Goal: Information Seeking & Learning: Learn about a topic

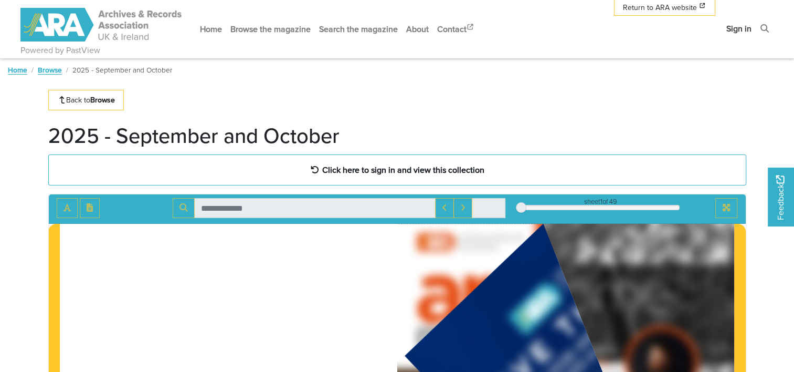
click at [730, 30] on link "Sign in" at bounding box center [740, 29] width 34 height 28
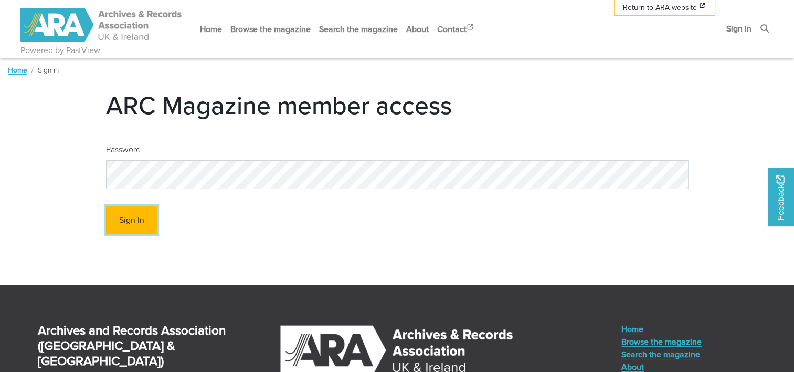
click at [155, 217] on button "Sign In" at bounding box center [131, 220] width 51 height 29
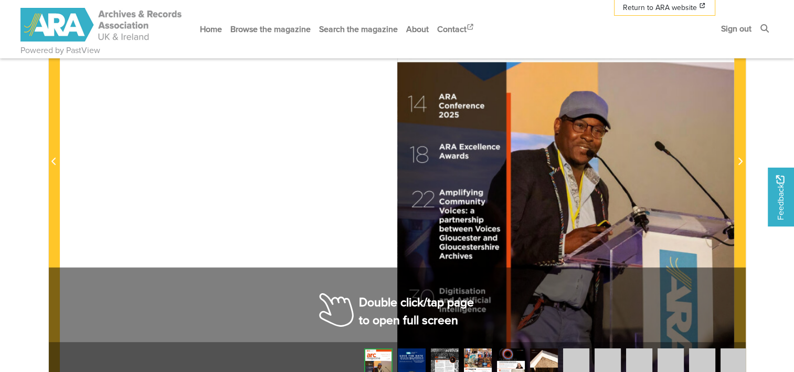
scroll to position [368, 0]
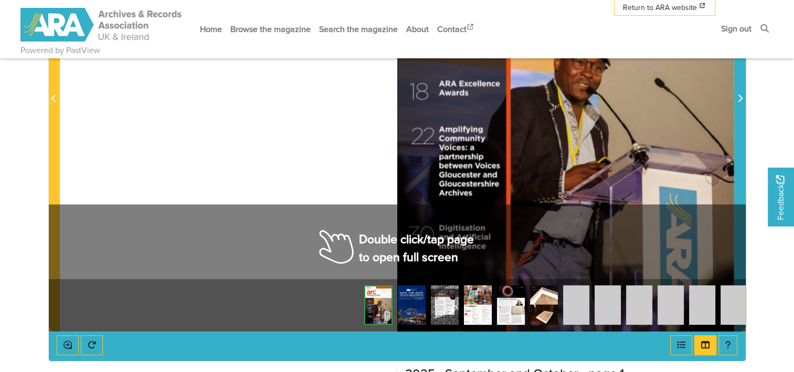
click at [737, 182] on span "Next Page" at bounding box center [740, 93] width 11 height 476
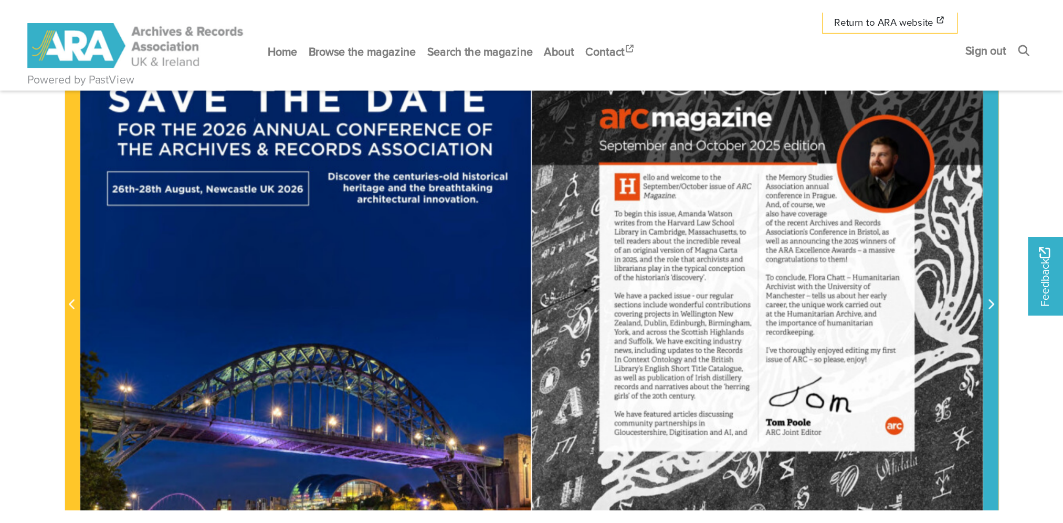
scroll to position [263, 0]
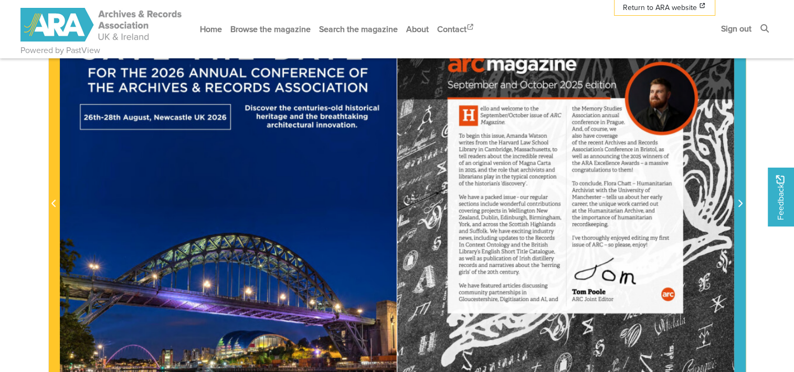
click at [740, 225] on span "Next Page" at bounding box center [740, 198] width 11 height 476
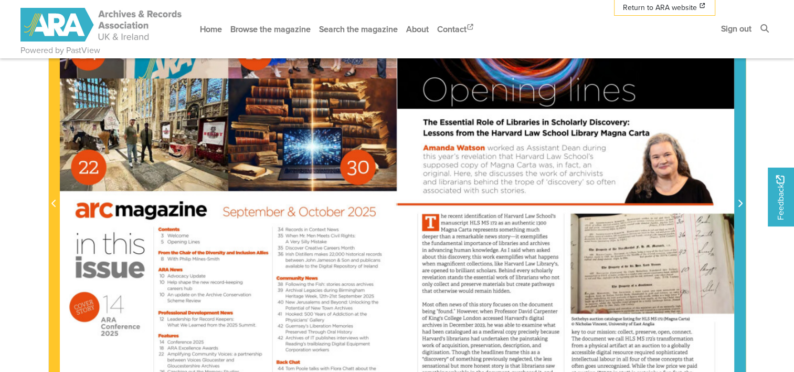
click at [740, 225] on span "Next Page" at bounding box center [740, 198] width 11 height 476
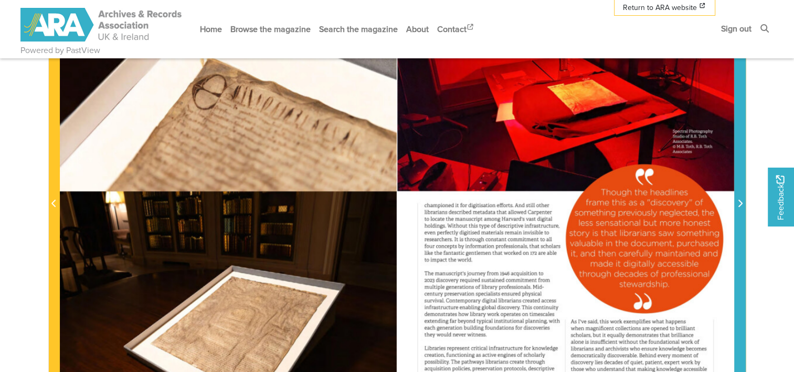
click at [740, 225] on span "Next Page" at bounding box center [740, 198] width 11 height 476
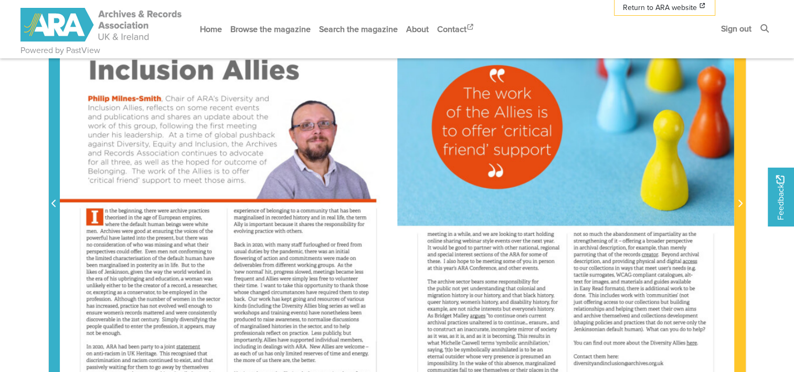
click at [53, 229] on span "Previous Page" at bounding box center [54, 198] width 11 height 476
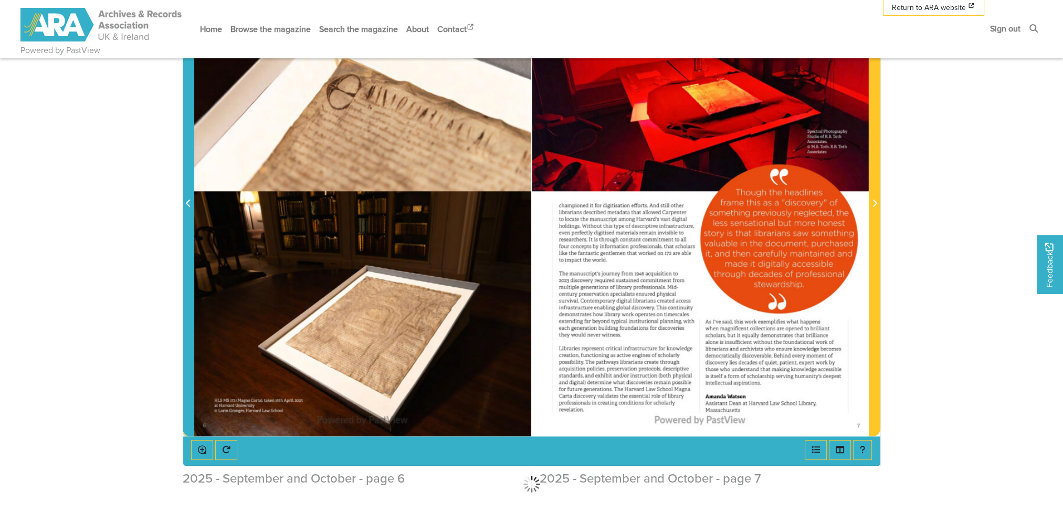
scroll to position [210, 0]
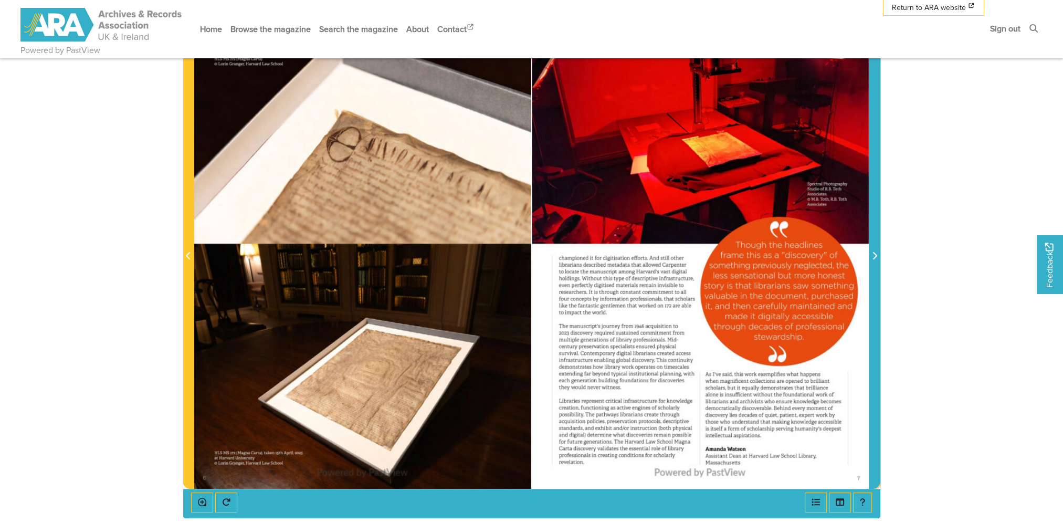
click at [794, 269] on span "Next Page" at bounding box center [875, 250] width 11 height 476
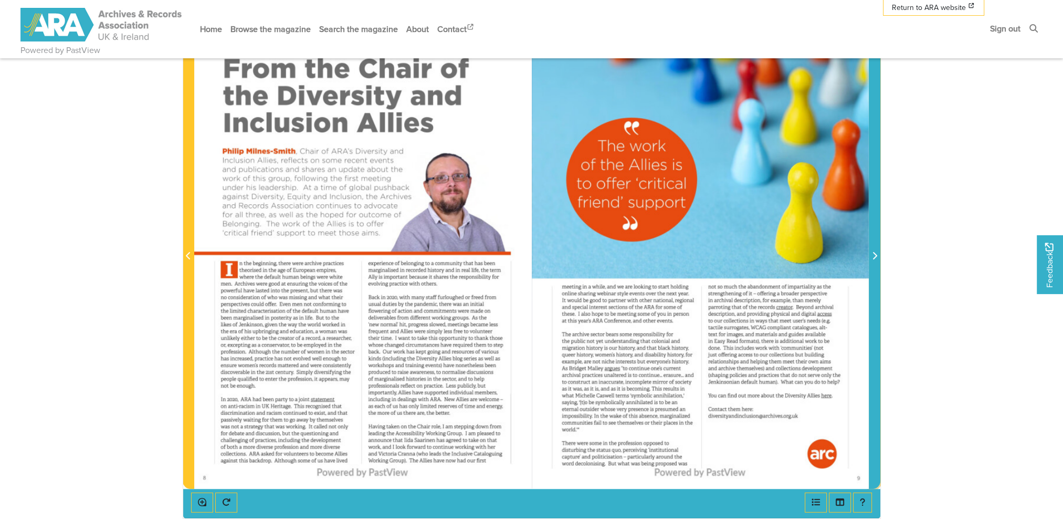
click at [794, 272] on span "Next Page" at bounding box center [875, 250] width 11 height 476
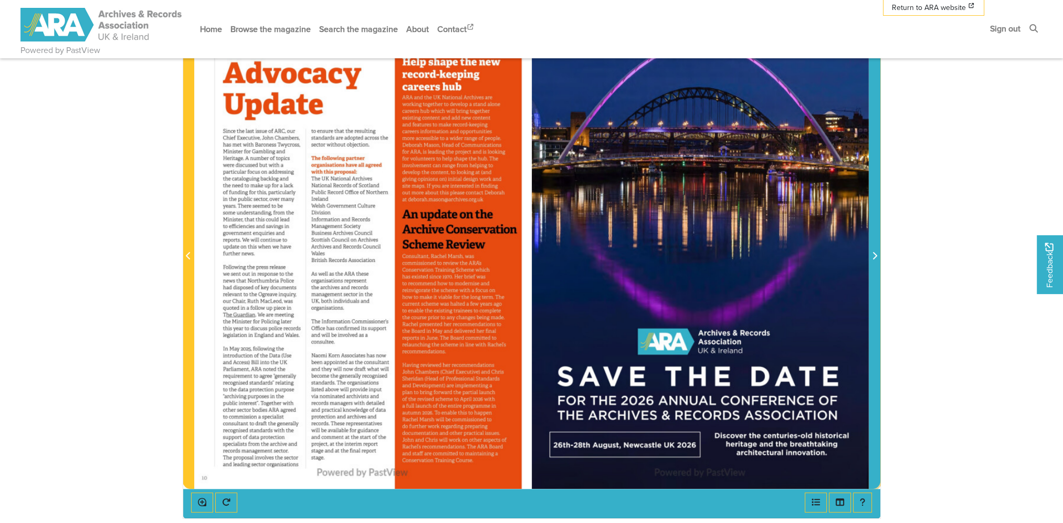
click at [794, 272] on span "Next Page" at bounding box center [875, 250] width 11 height 476
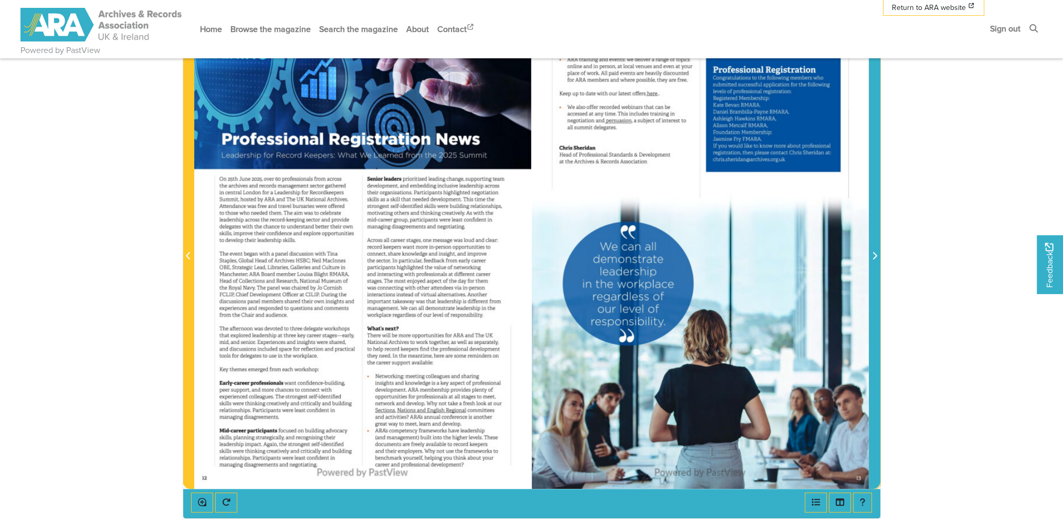
click at [794, 274] on span "Next Page" at bounding box center [875, 250] width 11 height 476
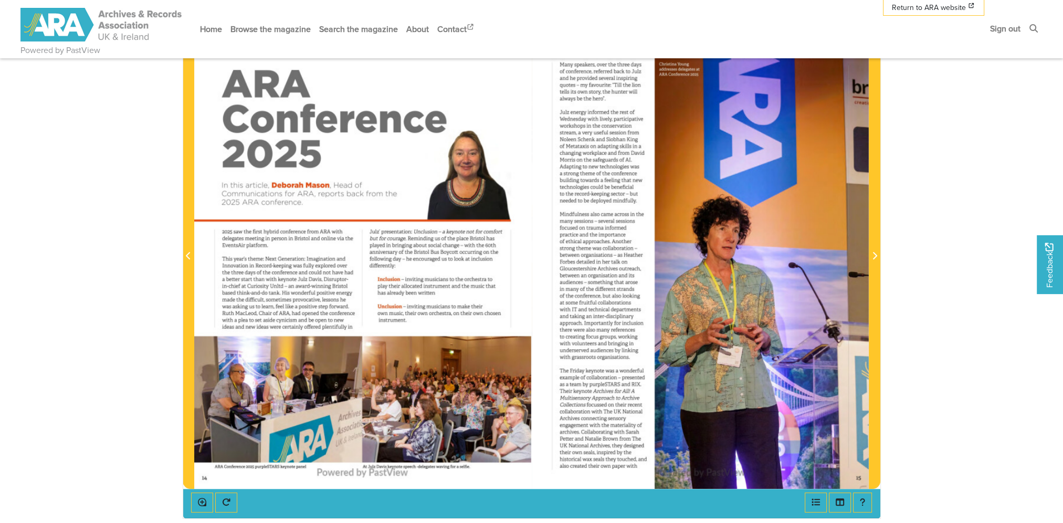
click at [407, 371] on div at bounding box center [362, 250] width 337 height 477
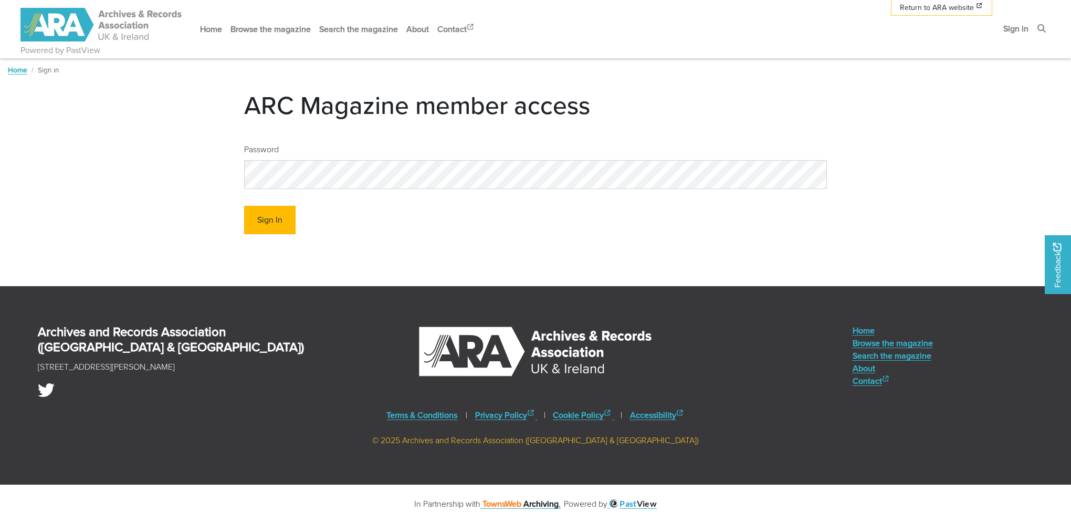
drag, startPoint x: 240, startPoint y: 233, endPoint x: 256, endPoint y: 228, distance: 16.3
click at [240, 233] on div "Password Sign In" at bounding box center [535, 189] width 599 height 108
click at [269, 223] on button "Sign In" at bounding box center [269, 220] width 51 height 29
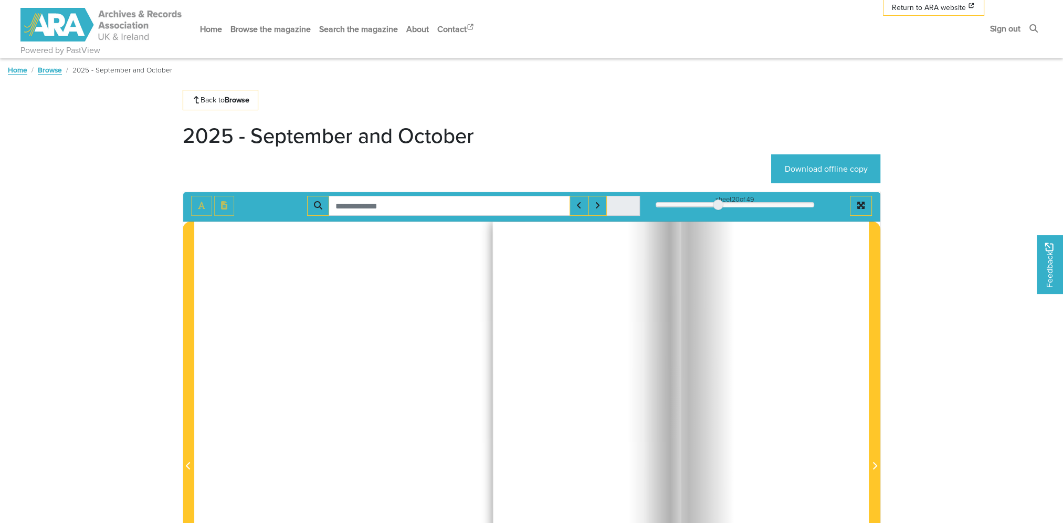
drag, startPoint x: 654, startPoint y: 206, endPoint x: 720, endPoint y: 206, distance: 65.6
click at [720, 206] on div at bounding box center [718, 205] width 11 height 11
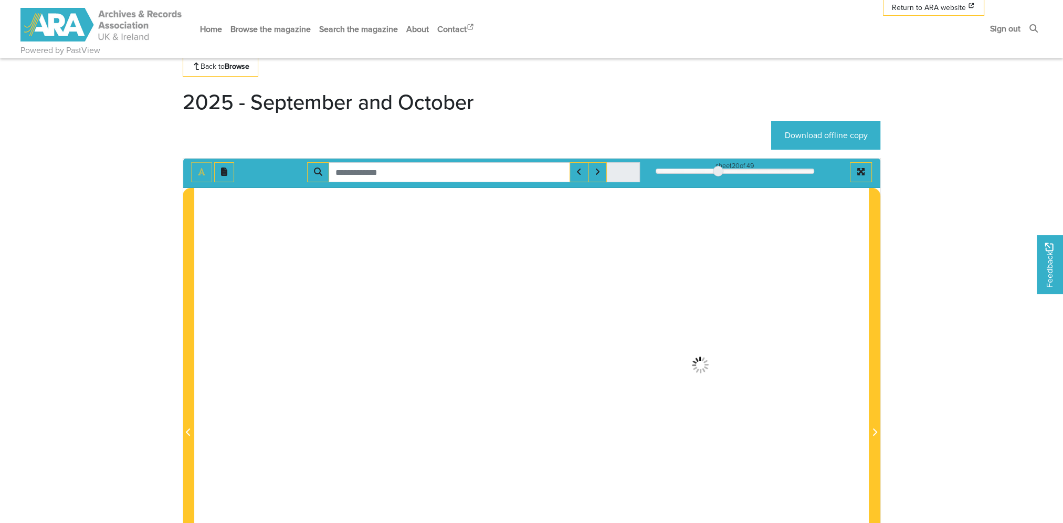
scroll to position [53, 0]
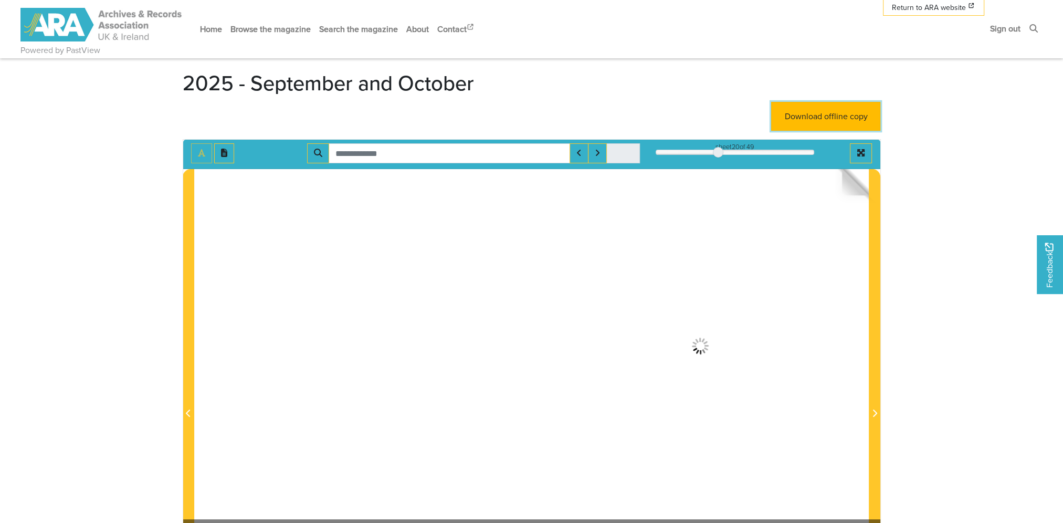
click at [825, 114] on link "Download offline copy" at bounding box center [825, 116] width 109 height 29
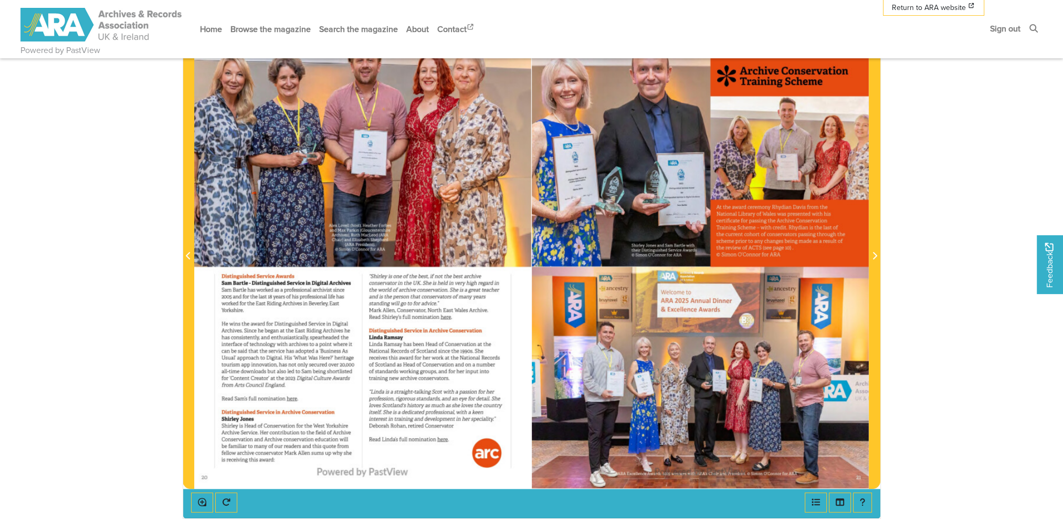
scroll to position [158, 0]
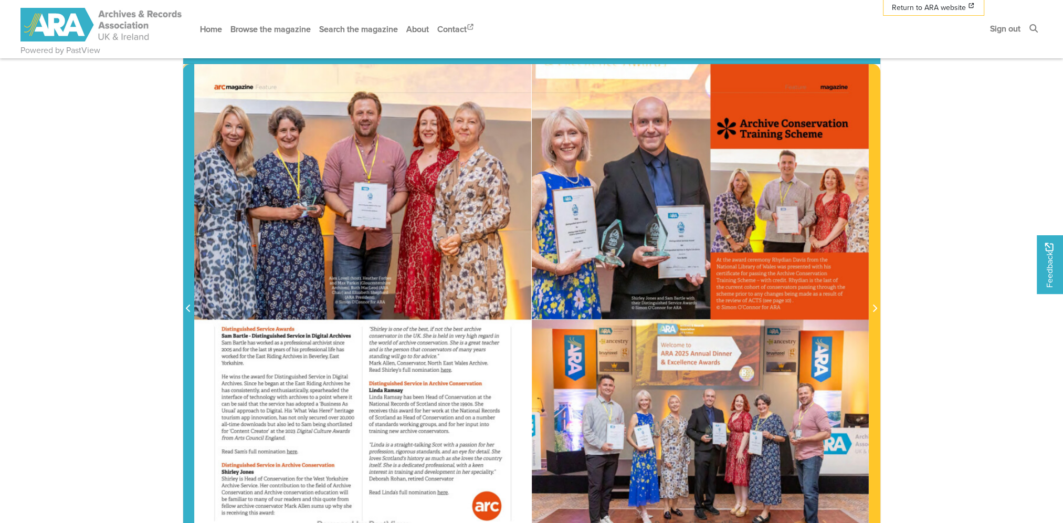
click at [189, 317] on span "Previous Page" at bounding box center [188, 303] width 11 height 476
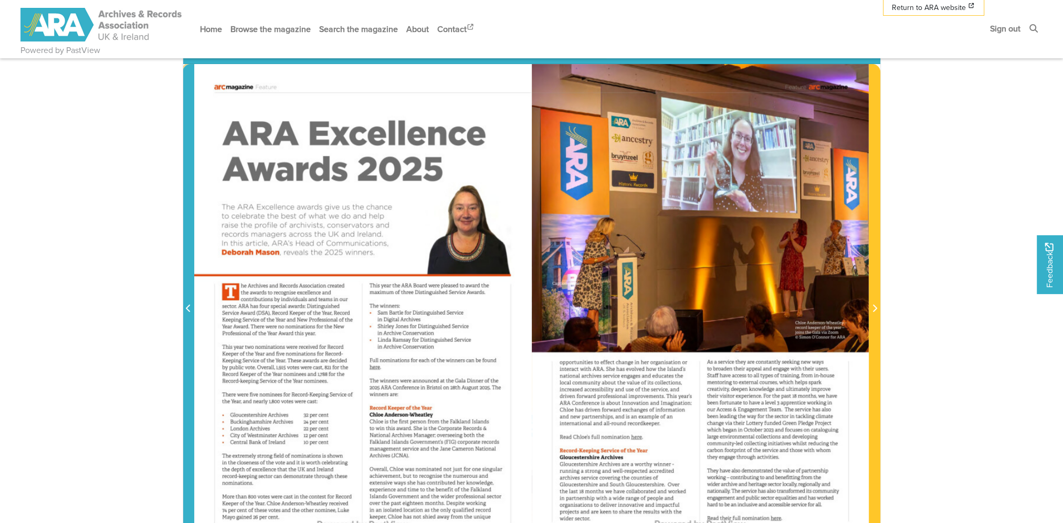
click at [189, 317] on span "Previous Page" at bounding box center [188, 303] width 11 height 476
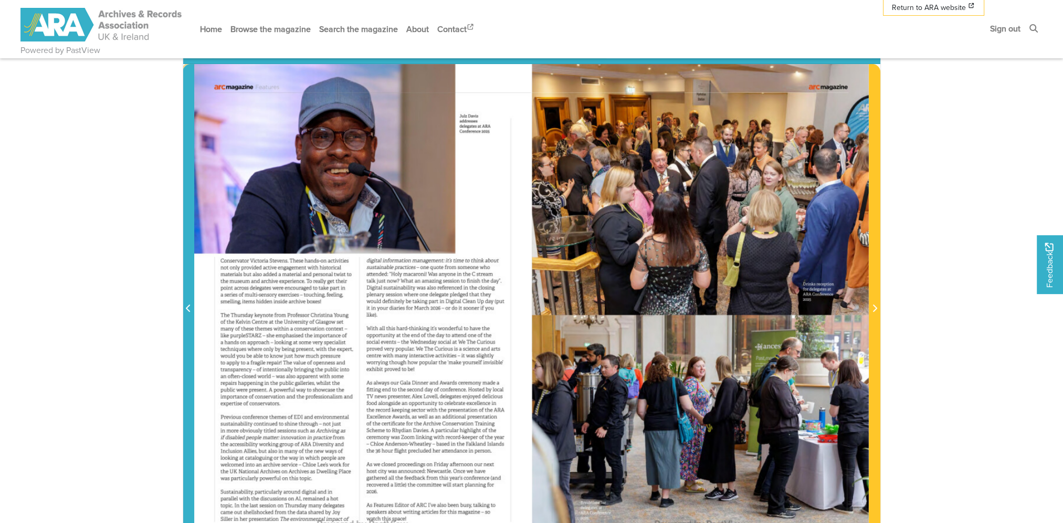
click at [189, 317] on span "Previous Page" at bounding box center [188, 303] width 11 height 476
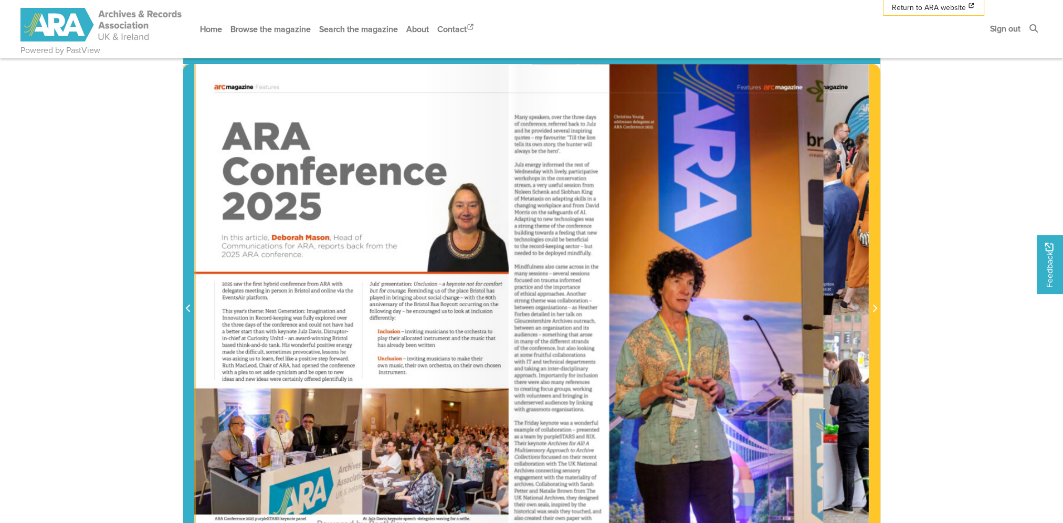
click at [189, 317] on span "Previous Page" at bounding box center [188, 303] width 11 height 476
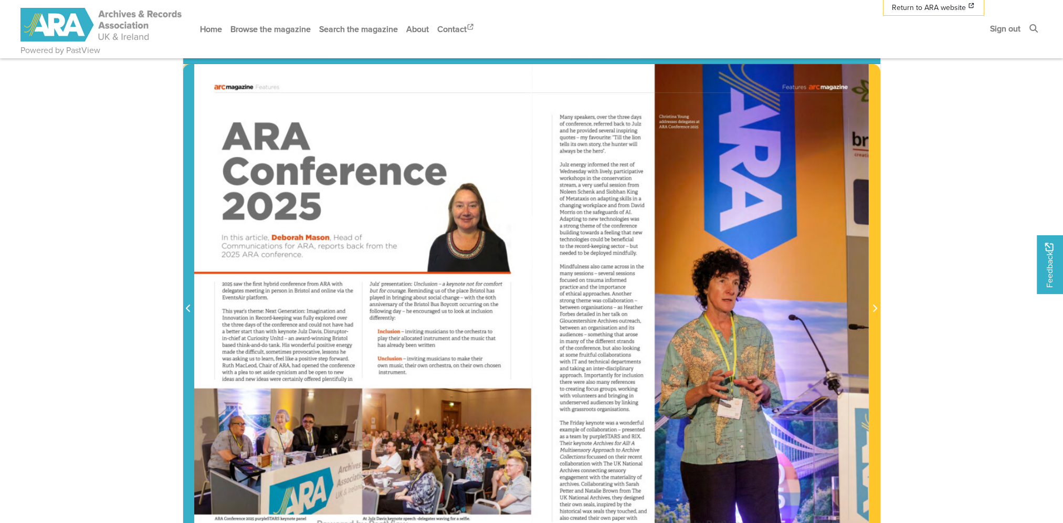
click at [186, 306] on icon "Previous Page" at bounding box center [188, 308] width 5 height 8
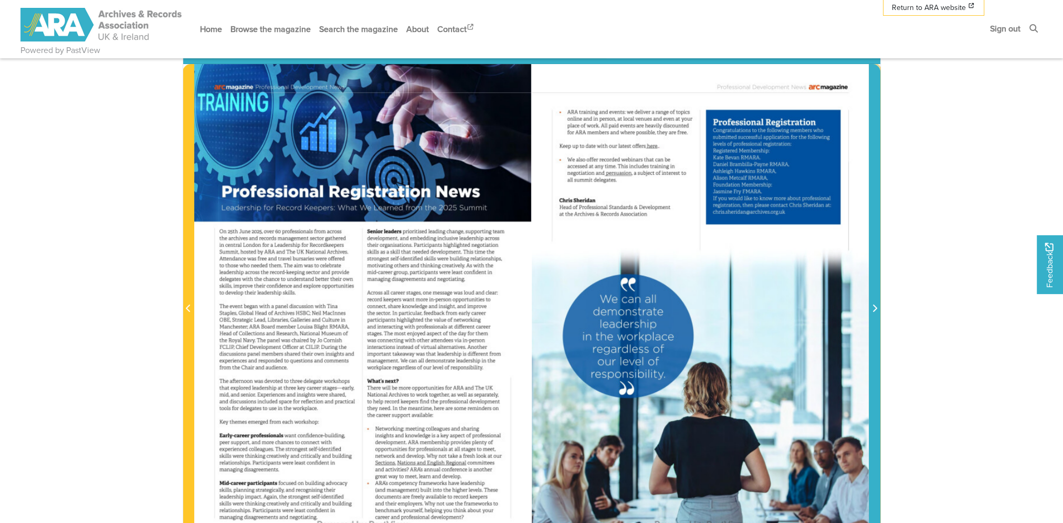
click at [874, 311] on icon "Next Page" at bounding box center [874, 308] width 5 height 8
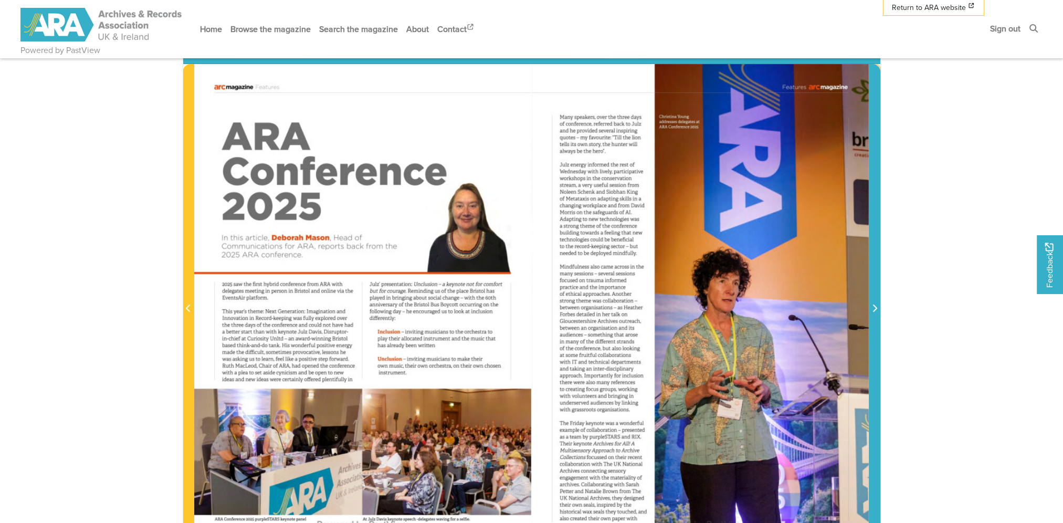
click at [874, 311] on icon "Next Page" at bounding box center [874, 308] width 5 height 8
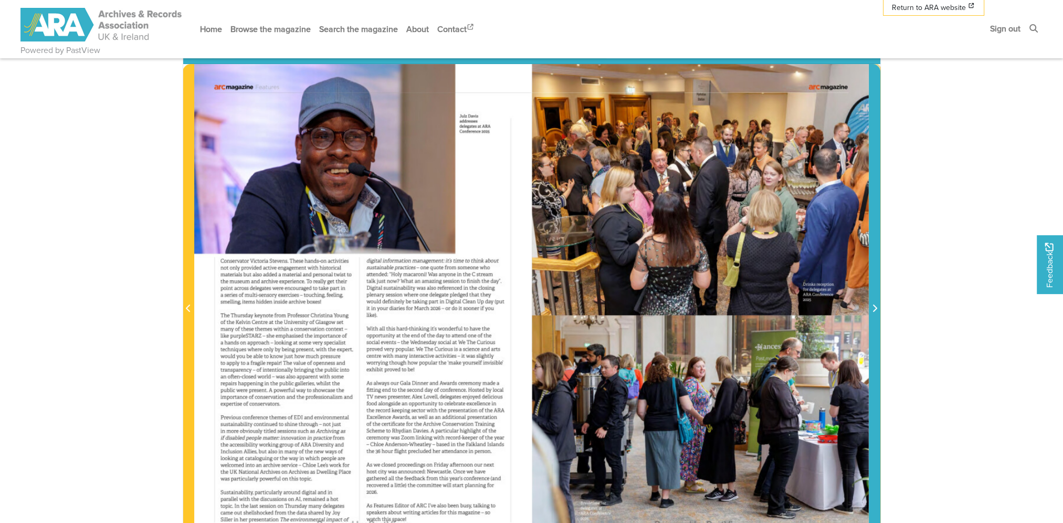
click at [874, 318] on span "Next Page" at bounding box center [875, 303] width 11 height 476
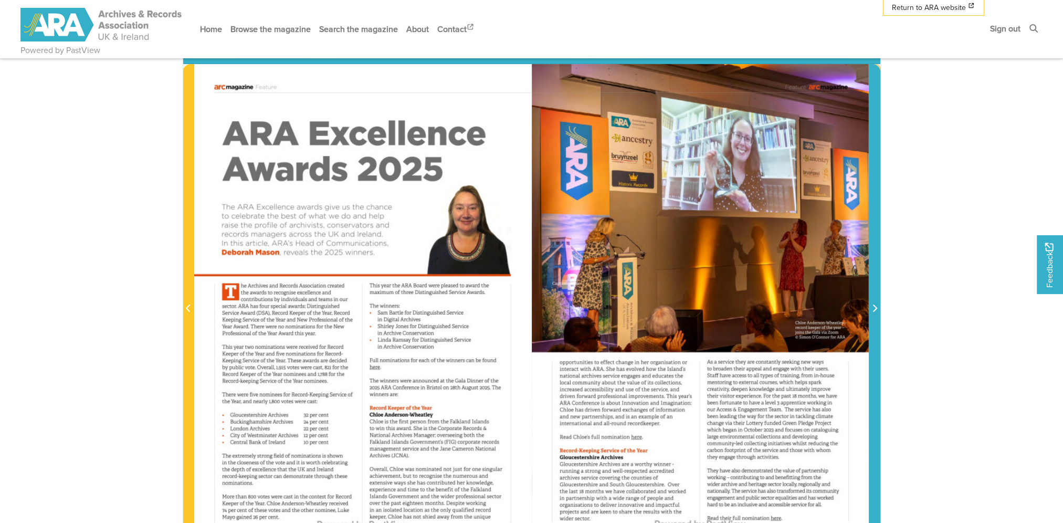
click at [874, 318] on span "Next Page" at bounding box center [875, 303] width 11 height 476
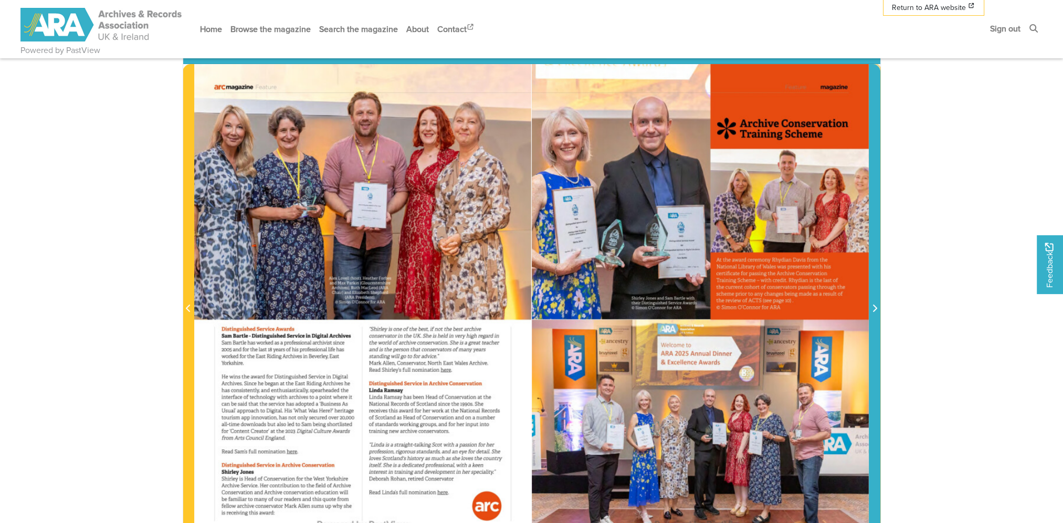
click at [874, 318] on span "Next Page" at bounding box center [875, 303] width 11 height 476
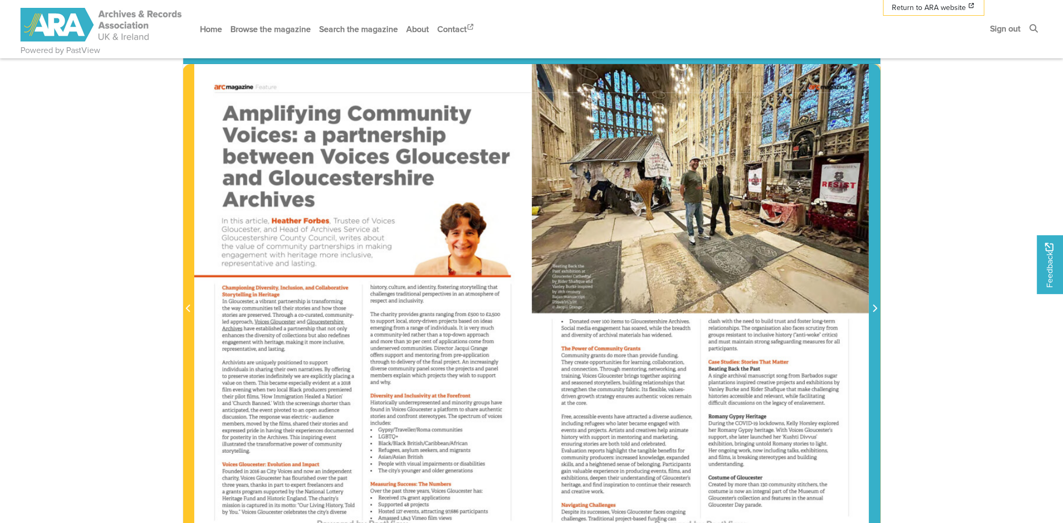
click at [874, 318] on span "Next Page" at bounding box center [875, 303] width 11 height 476
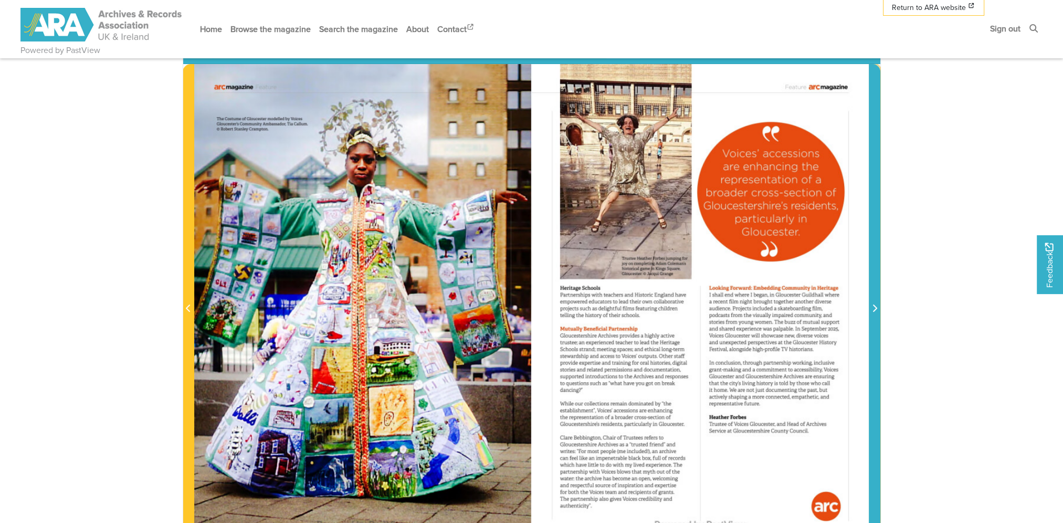
click at [874, 318] on span "Next Page" at bounding box center [875, 303] width 11 height 476
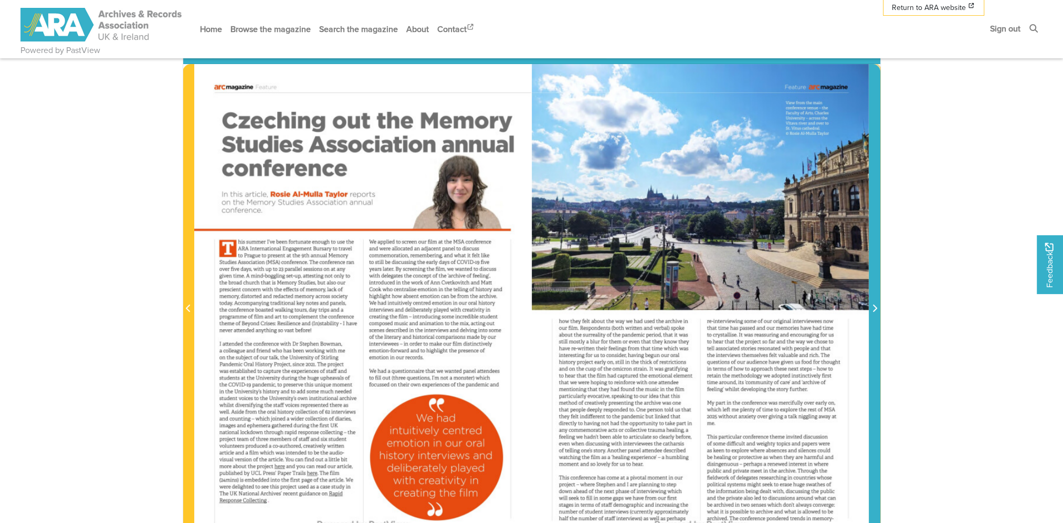
click at [874, 318] on span "Next Page" at bounding box center [875, 303] width 11 height 476
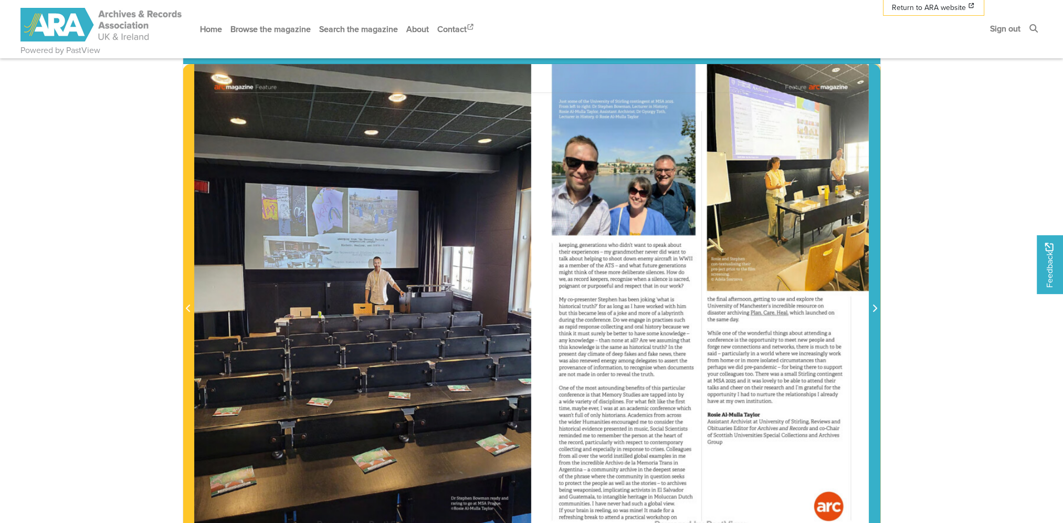
click at [874, 318] on span "Next Page" at bounding box center [875, 303] width 11 height 476
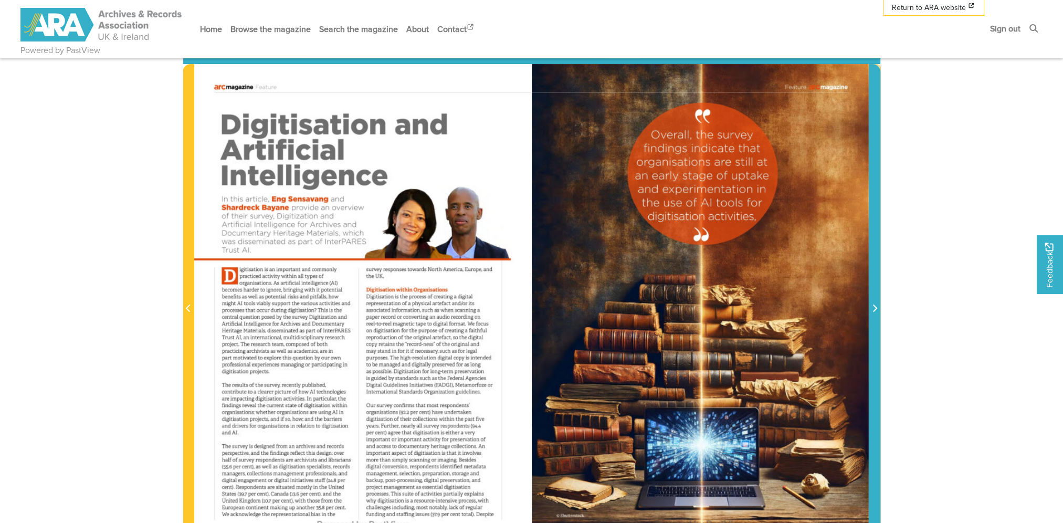
click at [874, 318] on span "Next Page" at bounding box center [875, 303] width 11 height 476
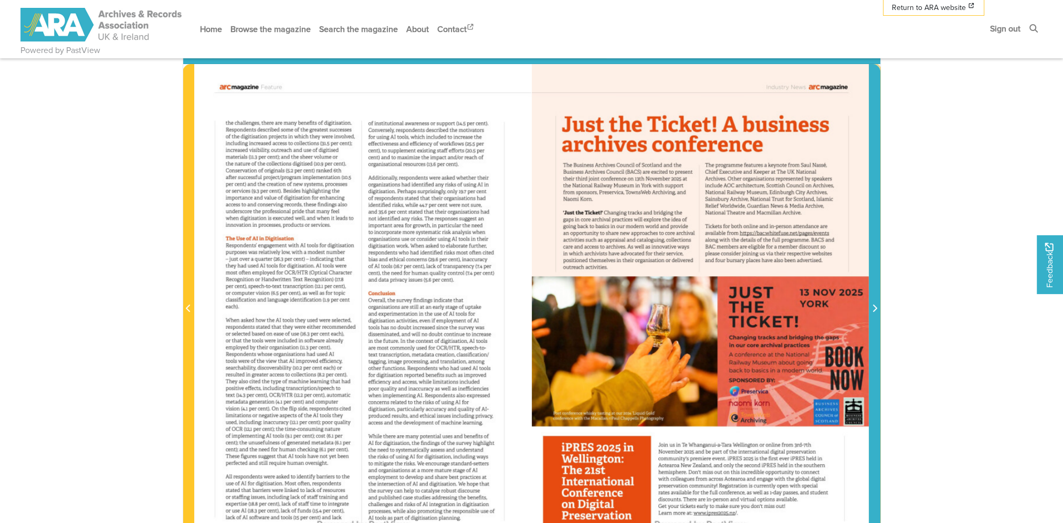
click at [874, 321] on span "Next Page" at bounding box center [875, 303] width 11 height 476
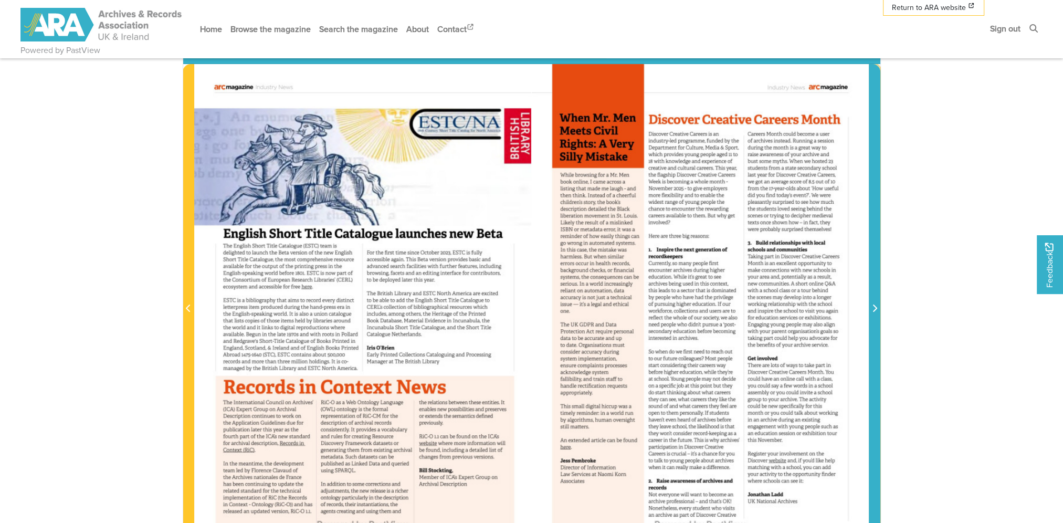
click at [874, 321] on span "Next Page" at bounding box center [875, 303] width 11 height 476
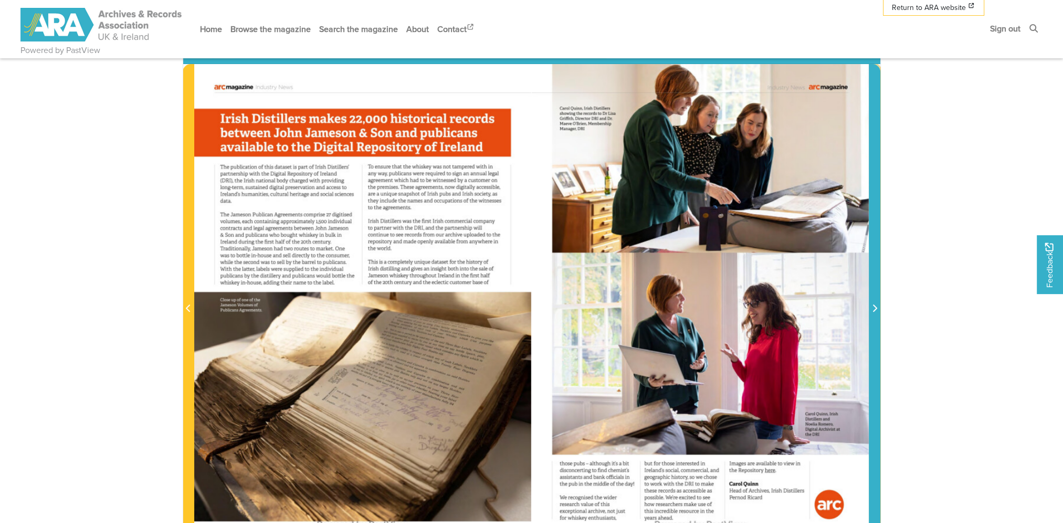
click at [874, 321] on span "Next Page" at bounding box center [875, 303] width 11 height 476
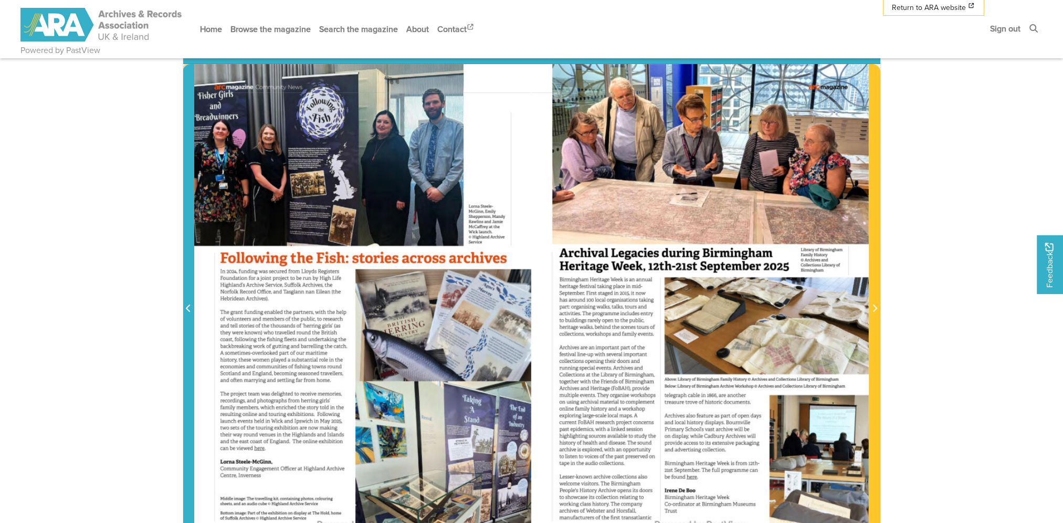
click at [189, 274] on span "Previous Page" at bounding box center [188, 303] width 11 height 476
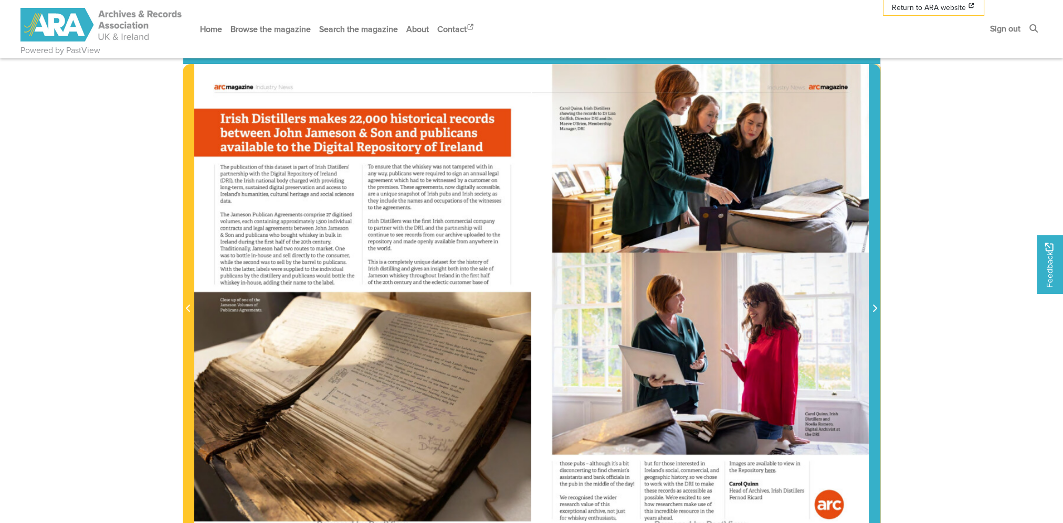
click at [876, 263] on span "Next Page" at bounding box center [875, 303] width 11 height 476
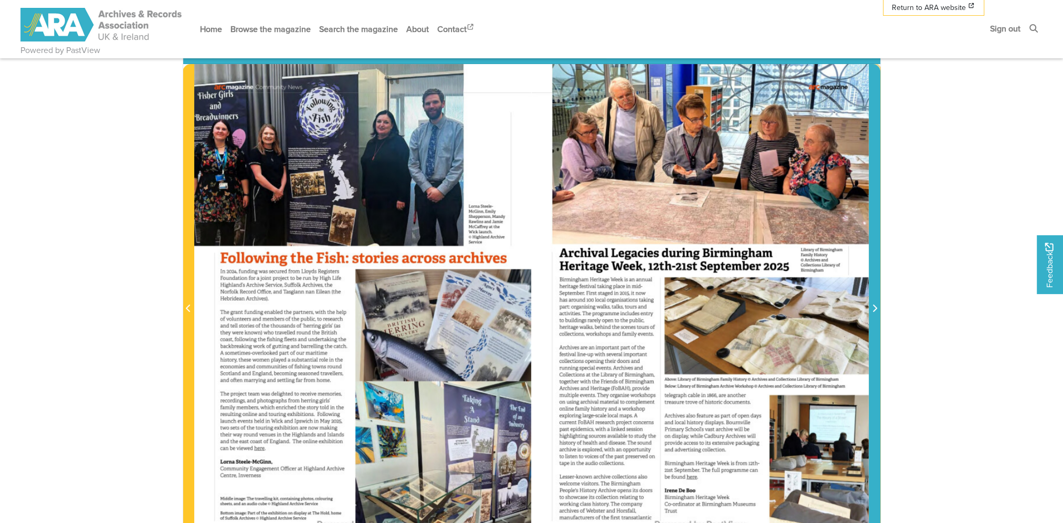
click at [876, 263] on span "Next Page" at bounding box center [875, 303] width 11 height 476
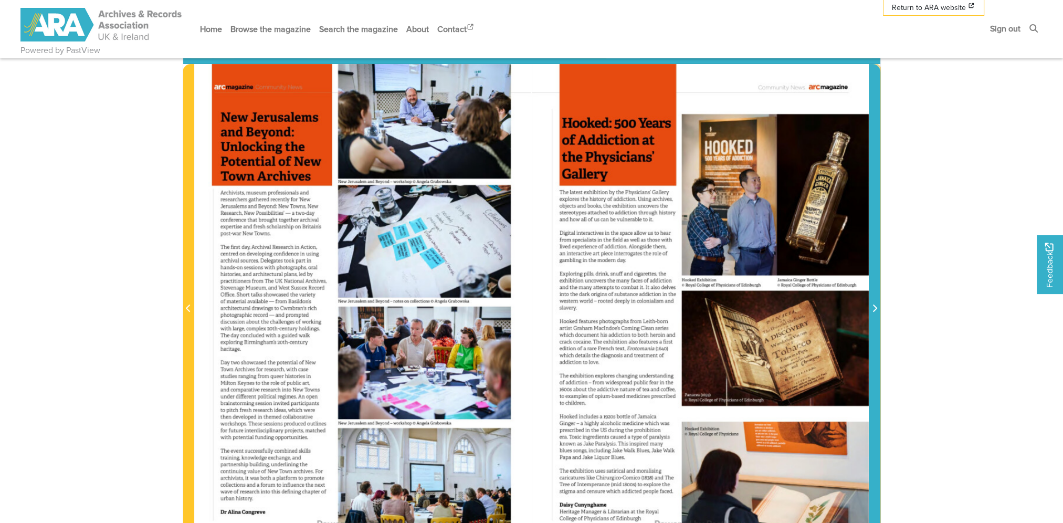
click at [876, 263] on span "Next Page" at bounding box center [875, 303] width 11 height 476
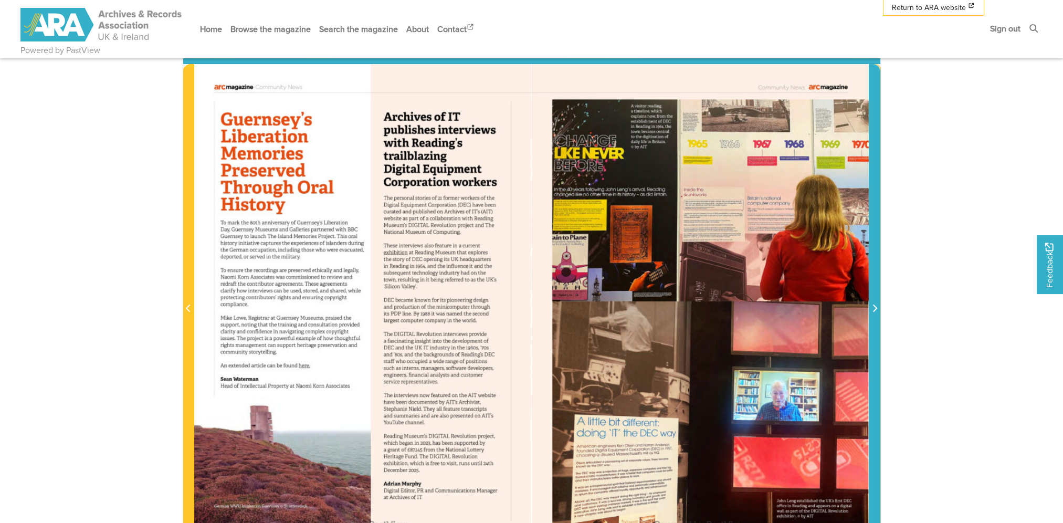
click at [876, 263] on span "Next Page" at bounding box center [875, 303] width 11 height 476
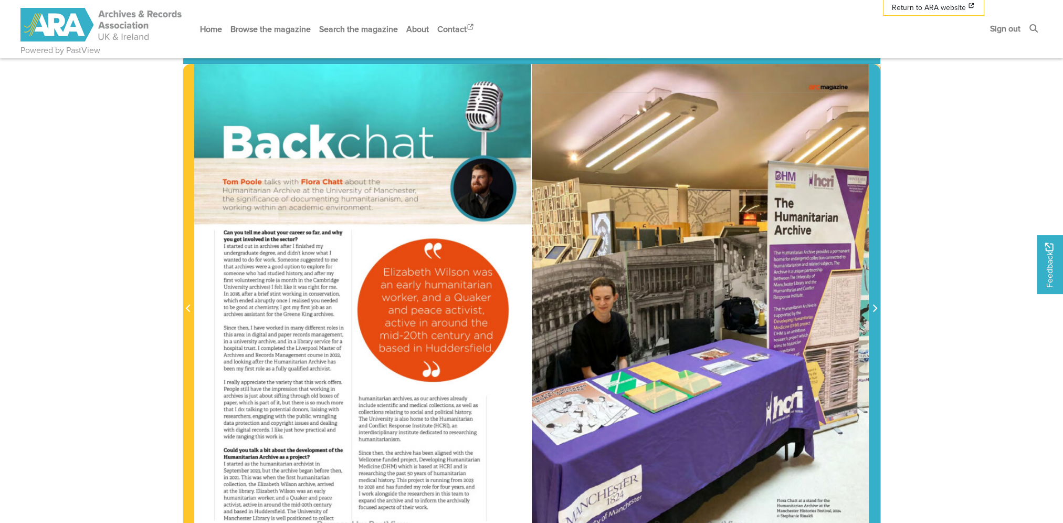
click at [876, 263] on span "Next Page" at bounding box center [875, 303] width 11 height 476
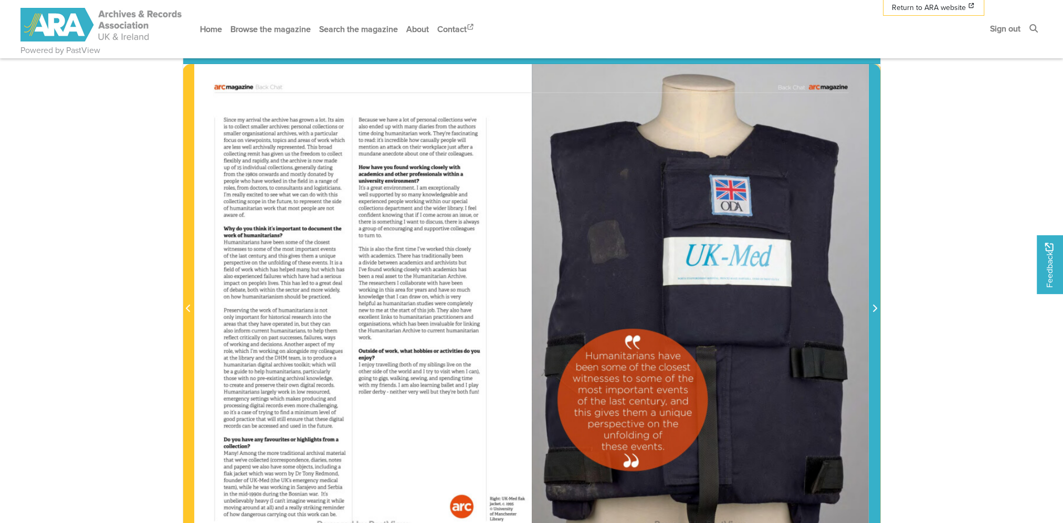
click at [876, 263] on span "Next Page" at bounding box center [875, 303] width 11 height 476
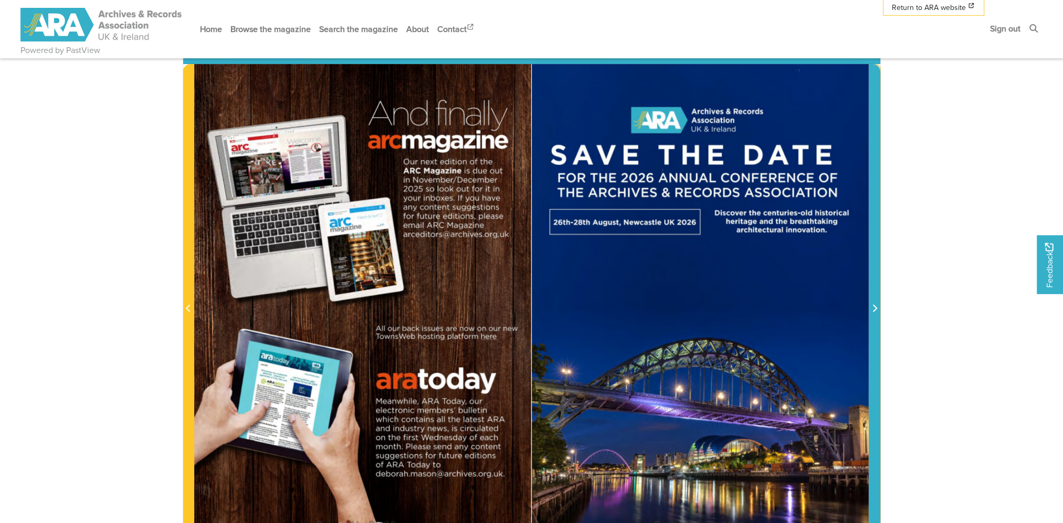
click at [876, 263] on span "Next Page" at bounding box center [875, 303] width 11 height 476
